Goal: Task Accomplishment & Management: Manage account settings

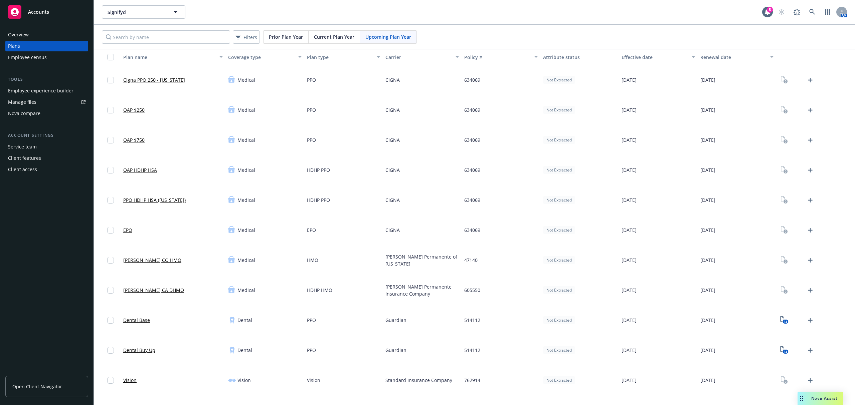
click at [23, 88] on div "Employee experience builder" at bounding box center [40, 90] width 65 height 11
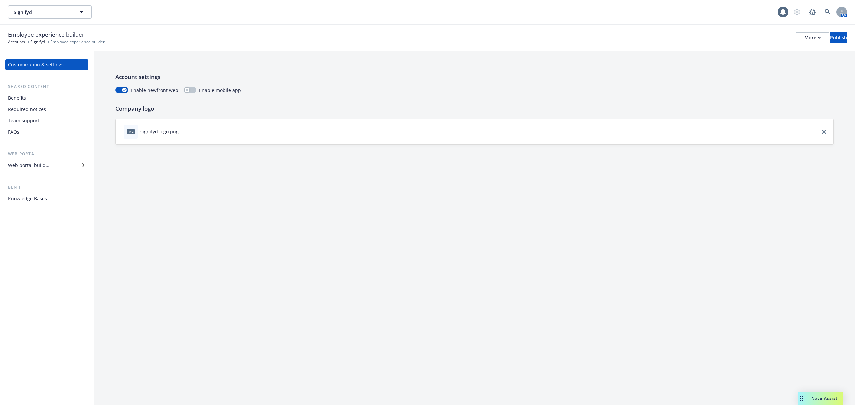
click at [31, 168] on div "Web portal builder" at bounding box center [28, 165] width 41 height 11
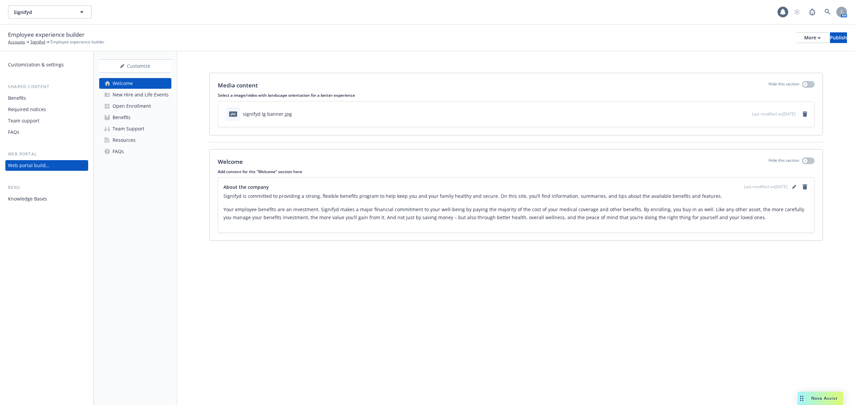
click at [141, 109] on div "Open Enrollment" at bounding box center [132, 106] width 38 height 11
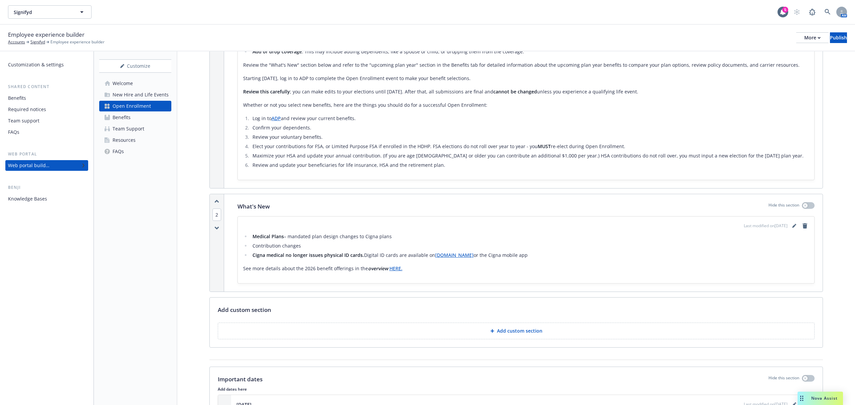
scroll to position [170, 0]
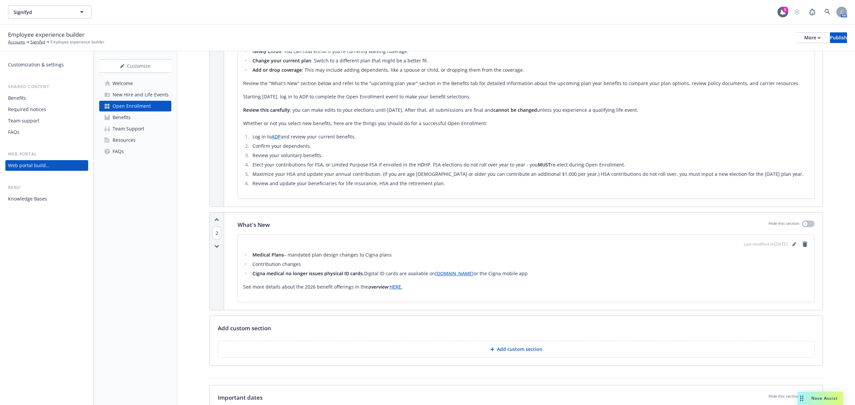
click at [137, 119] on link "Benefits" at bounding box center [135, 117] width 72 height 11
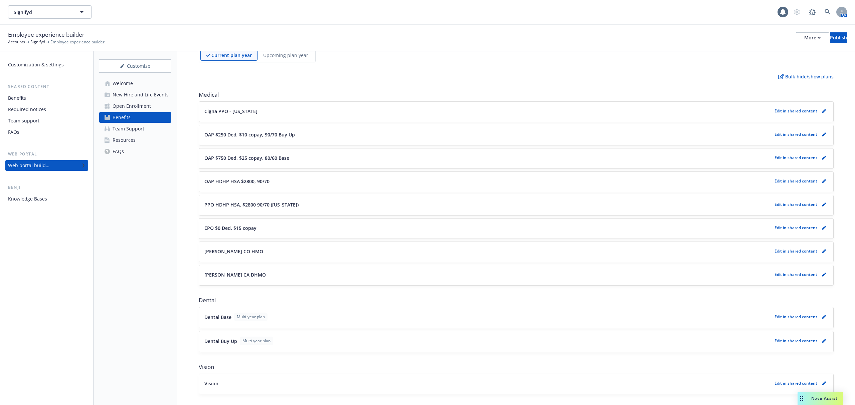
scroll to position [44, 0]
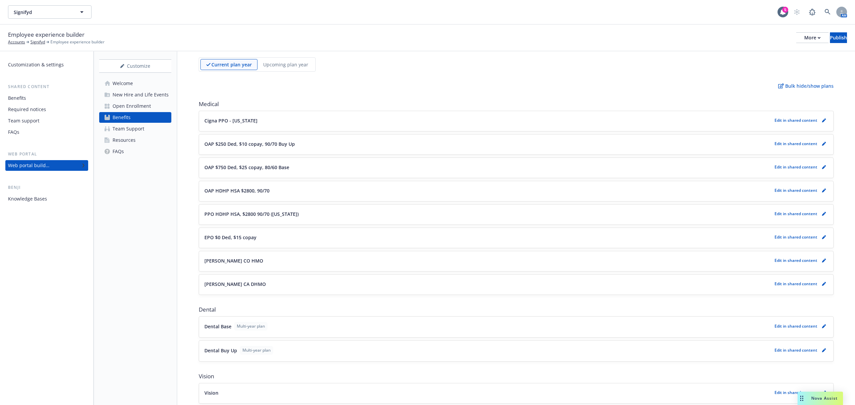
click at [284, 59] on div "Upcoming plan year" at bounding box center [285, 64] width 56 height 11
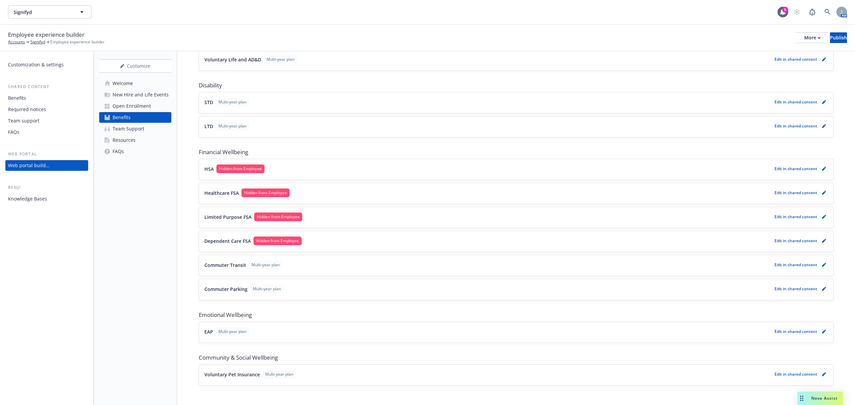
scroll to position [457, 0]
click at [822, 329] on icon "pencil" at bounding box center [824, 330] width 4 height 4
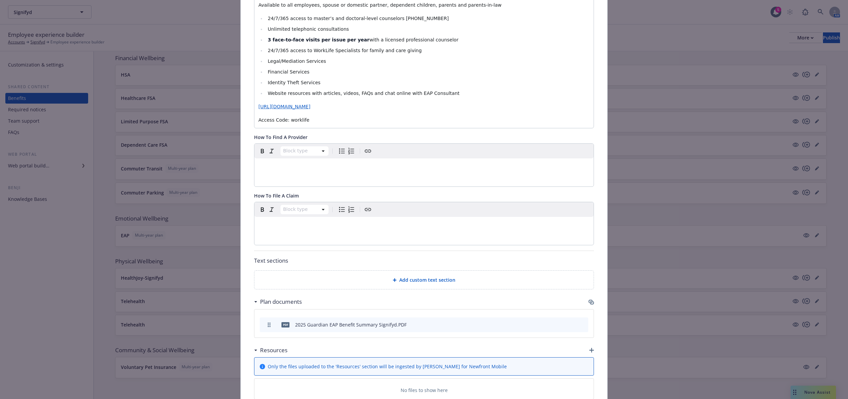
scroll to position [285, 0]
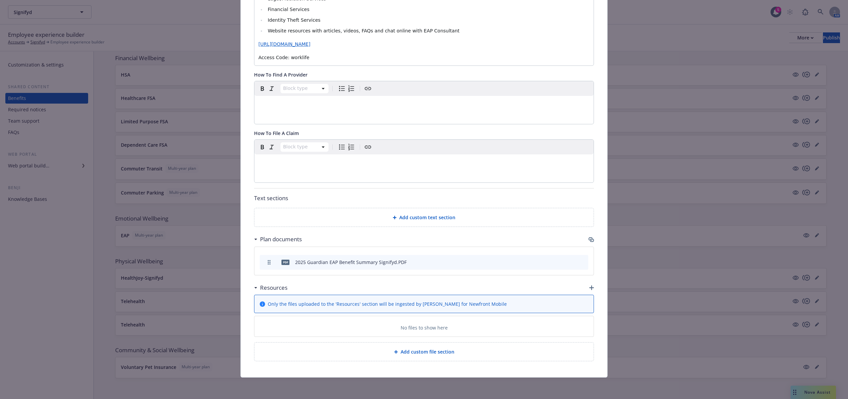
click at [569, 260] on icon "preview file" at bounding box center [571, 261] width 6 height 5
